Goal: Task Accomplishment & Management: Manage account settings

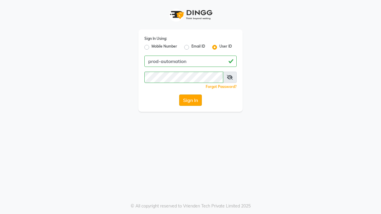
click at [190, 100] on button "Sign In" at bounding box center [190, 100] width 23 height 11
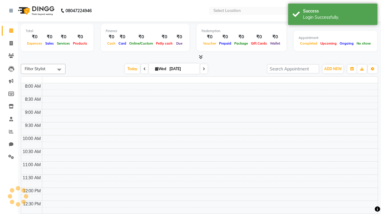
select select "en"
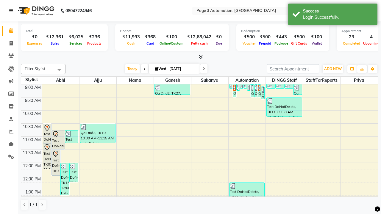
click at [12, 11] on icon at bounding box center [11, 11] width 4 height 4
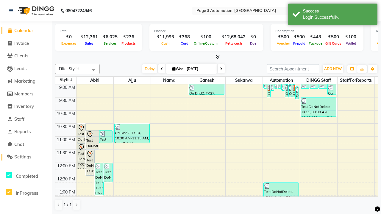
click at [26, 157] on span "Settings" at bounding box center [22, 157] width 17 height 6
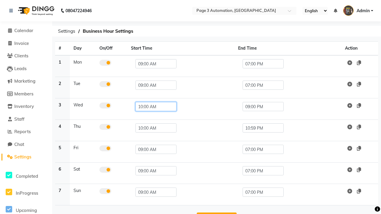
click at [153, 106] on input "10:00 AM" at bounding box center [155, 106] width 41 height 9
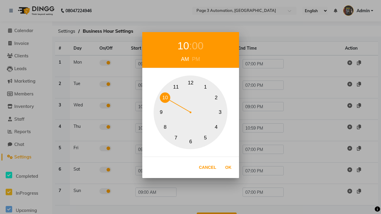
click at [165, 98] on button "10" at bounding box center [165, 97] width 10 height 10
click at [197, 46] on div "00" at bounding box center [198, 46] width 12 height 16
click at [190, 83] on button "0" at bounding box center [190, 83] width 10 height 10
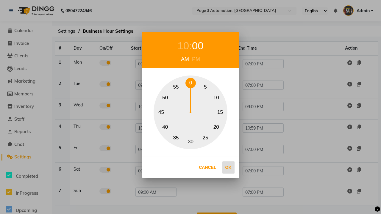
click at [228, 167] on button "Ok" at bounding box center [228, 167] width 12 height 12
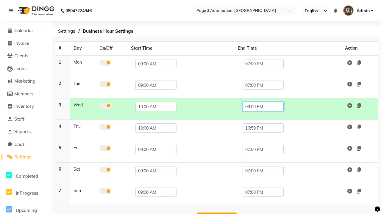
click at [263, 106] on input "09:00 PM" at bounding box center [262, 106] width 41 height 9
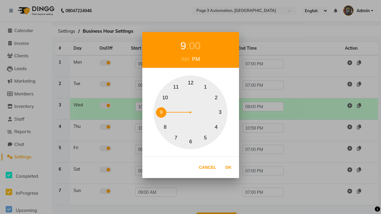
click at [165, 98] on button "10" at bounding box center [165, 97] width 10 height 10
click at [197, 46] on div "00" at bounding box center [198, 46] width 12 height 16
click at [190, 83] on button "0" at bounding box center [190, 83] width 10 height 10
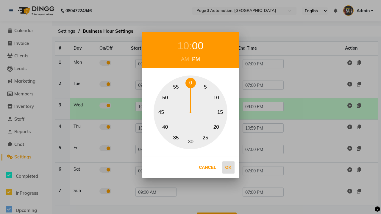
click at [228, 167] on button "Ok" at bounding box center [228, 167] width 12 height 12
type input "10:00 PM"
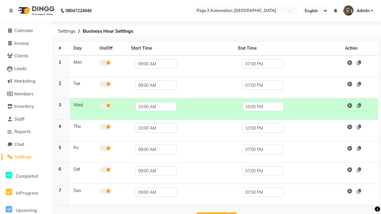
scroll to position [10, 0]
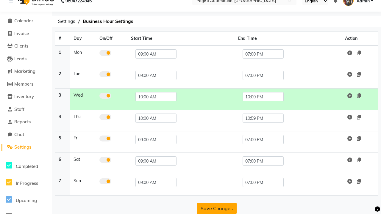
click at [216, 208] on button "Save Changes" at bounding box center [217, 208] width 40 height 11
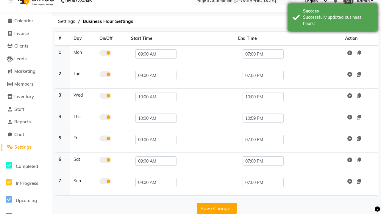
click at [332, 18] on div "Successfully updated business hours!" at bounding box center [338, 20] width 70 height 12
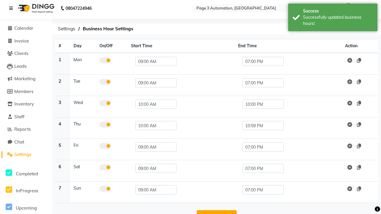
click at [12, 8] on icon at bounding box center [11, 8] width 4 height 4
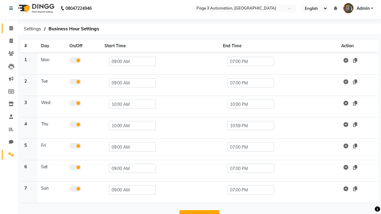
click at [9, 28] on span at bounding box center [11, 28] width 10 height 7
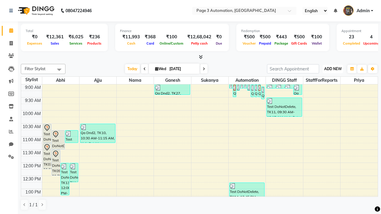
click at [332, 69] on span "ADD NEW" at bounding box center [333, 69] width 18 height 4
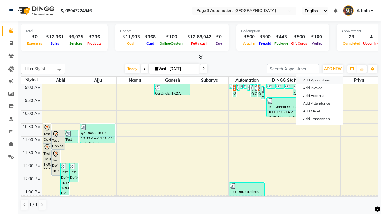
click at [319, 80] on button "Add Appointment" at bounding box center [319, 80] width 47 height 8
select select "tentative"
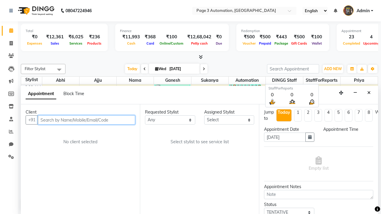
select select "600"
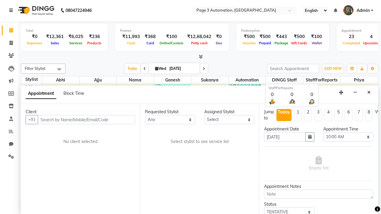
click at [12, 10] on icon at bounding box center [11, 10] width 4 height 4
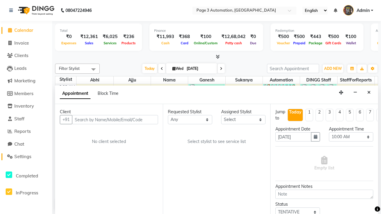
click at [26, 157] on span "Settings" at bounding box center [22, 157] width 17 height 6
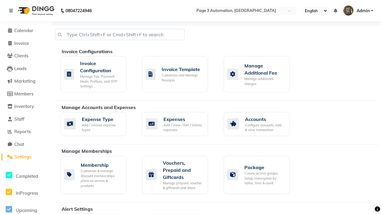
scroll to position [175, 0]
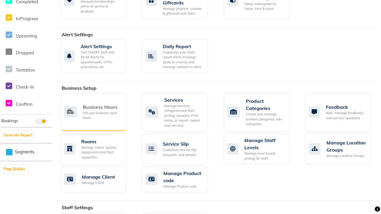
click at [102, 107] on div "Business Hours" at bounding box center [102, 106] width 39 height 7
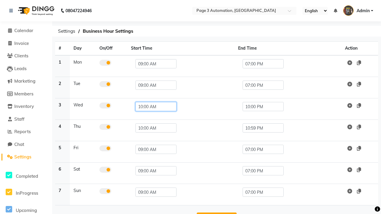
click at [153, 106] on input "10:00 AM" at bounding box center [155, 106] width 41 height 9
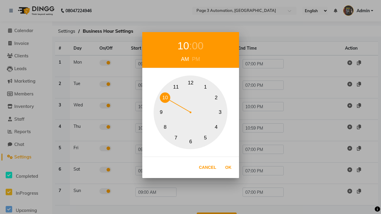
click at [161, 112] on button "9" at bounding box center [161, 112] width 10 height 10
click at [194, 46] on div "00" at bounding box center [195, 46] width 12 height 16
click at [190, 83] on button "0" at bounding box center [190, 83] width 10 height 10
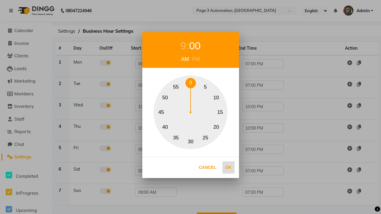
click at [228, 167] on button "Ok" at bounding box center [228, 167] width 12 height 12
type input "09:00 AM"
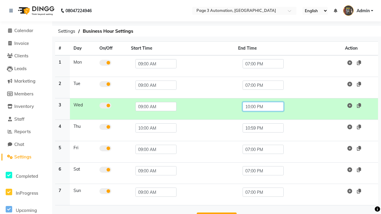
click at [263, 106] on input "10:00 PM" at bounding box center [262, 106] width 41 height 9
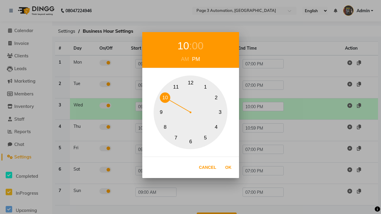
click at [176, 138] on button "7" at bounding box center [176, 138] width 10 height 10
click at [194, 46] on div "00" at bounding box center [195, 46] width 12 height 16
click at [190, 83] on button "0" at bounding box center [190, 83] width 10 height 10
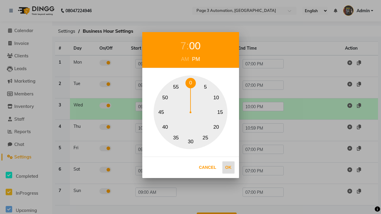
click at [228, 167] on button "Ok" at bounding box center [228, 167] width 12 height 12
type input "07:00 PM"
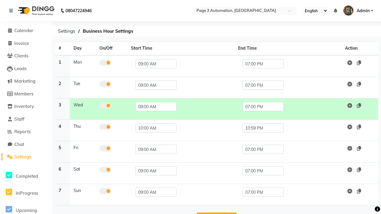
click at [216, 213] on button "Save Changes" at bounding box center [217, 218] width 40 height 11
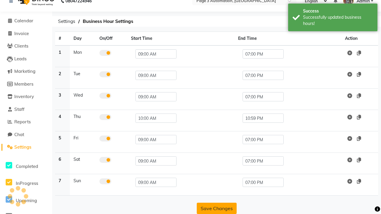
scroll to position [2, 0]
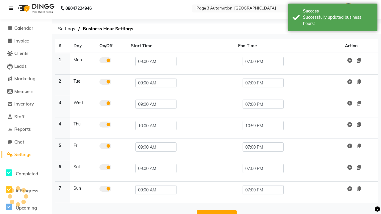
click at [12, 8] on icon at bounding box center [11, 8] width 4 height 4
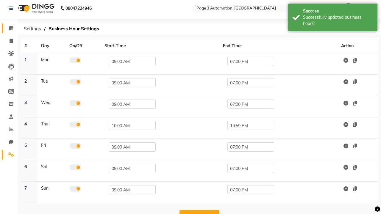
click at [9, 28] on span at bounding box center [11, 28] width 10 height 7
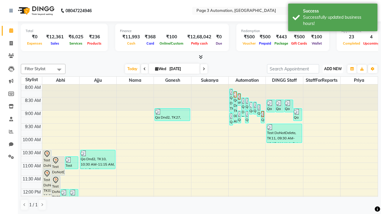
click at [332, 69] on span "ADD NEW" at bounding box center [333, 69] width 18 height 4
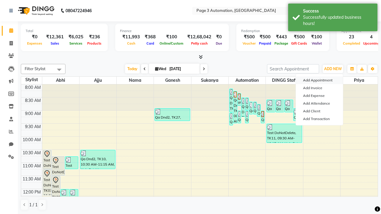
click at [319, 80] on button "Add Appointment" at bounding box center [319, 80] width 47 height 8
select select "tentative"
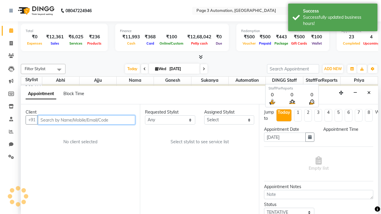
select select "540"
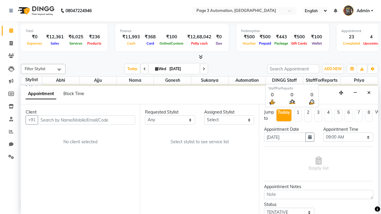
click at [358, 11] on span "Admin" at bounding box center [362, 11] width 13 height 6
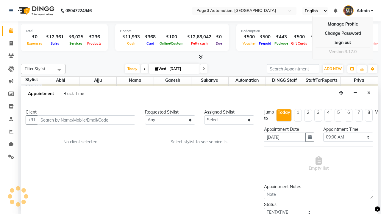
scroll to position [0, 0]
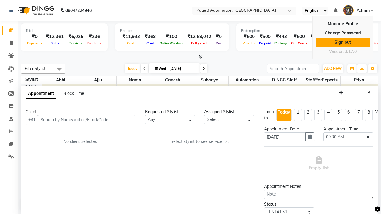
click at [342, 42] on link "Sign out" at bounding box center [342, 42] width 54 height 9
